Goal: Task Accomplishment & Management: Complete application form

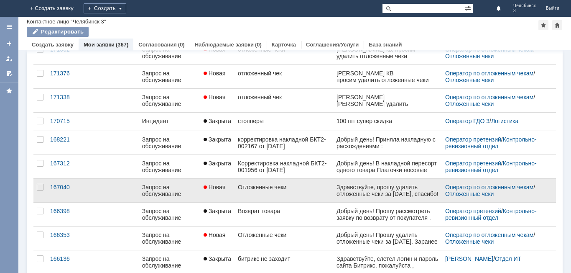
scroll to position [209, 0]
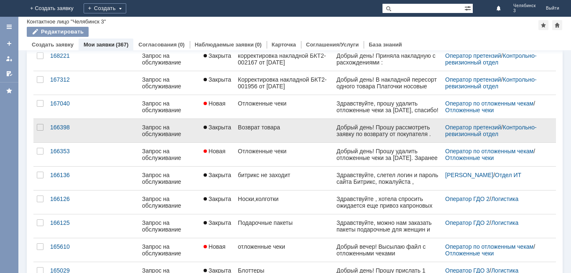
click at [161, 131] on div "Запрос на обслуживание" at bounding box center [169, 130] width 55 height 13
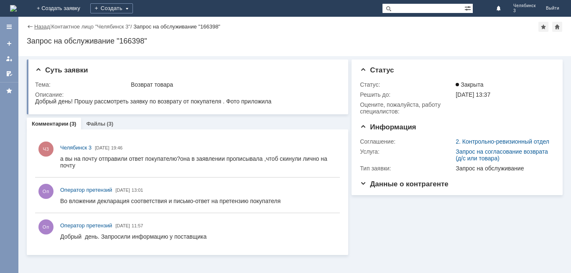
click at [40, 23] on link "Назад" at bounding box center [41, 26] width 15 height 6
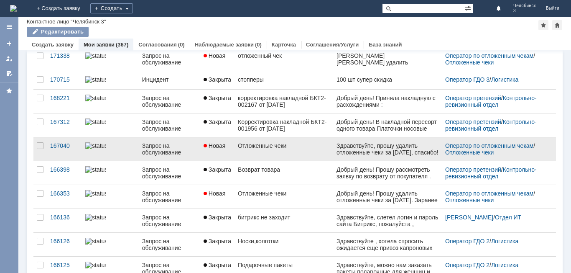
scroll to position [167, 0]
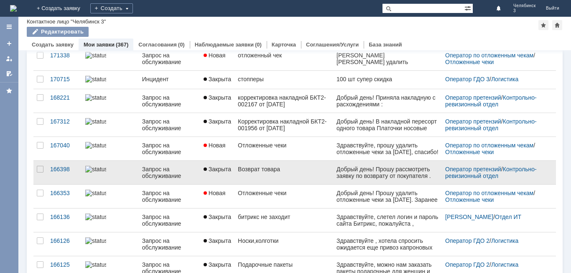
click at [256, 172] on div "Возврат товара" at bounding box center [284, 169] width 92 height 7
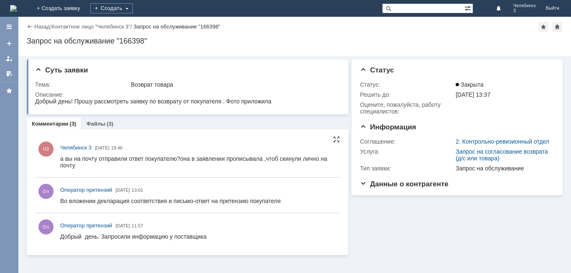
click at [138, 159] on div "а вы на почту отправили ответ покупателю?она в заявлении прописывала ,чтоб скин…" at bounding box center [198, 161] width 276 height 13
click at [28, 28] on div "Назад" at bounding box center [38, 26] width 23 height 6
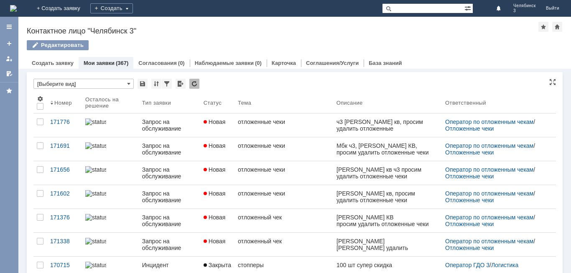
scroll to position [125, 0]
click at [105, 64] on link "Мои заявки" at bounding box center [99, 63] width 31 height 6
click at [62, 63] on link "Создать заявку" at bounding box center [53, 63] width 42 height 6
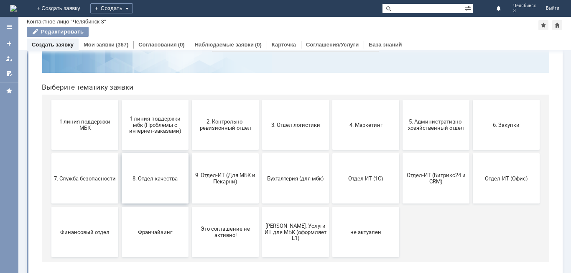
scroll to position [68, 0]
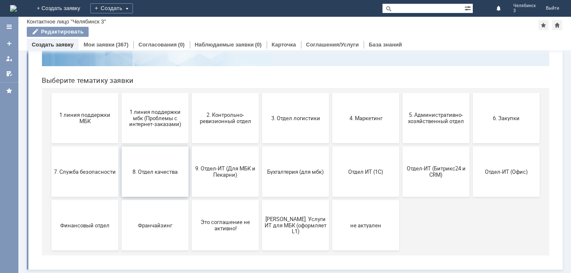
click at [159, 174] on span "8. Отдел качества" at bounding box center [155, 171] width 62 height 6
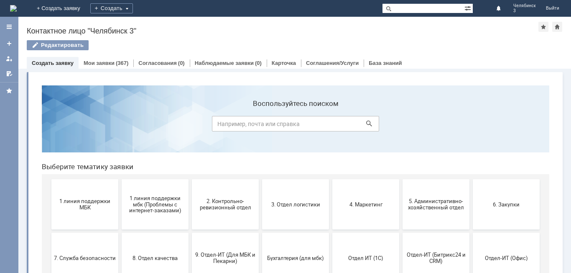
scroll to position [42, 0]
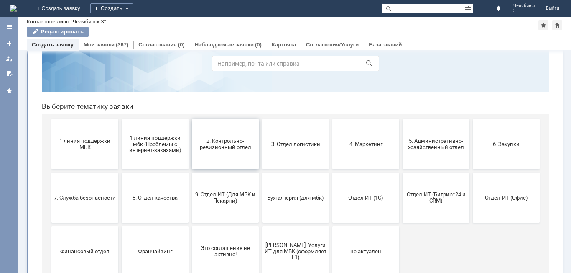
click at [225, 138] on span "2. Контрольно-ревизионный отдел" at bounding box center [226, 144] width 62 height 13
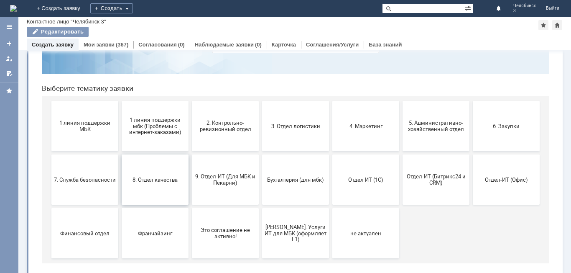
scroll to position [68, 0]
